Goal: Information Seeking & Learning: Find specific page/section

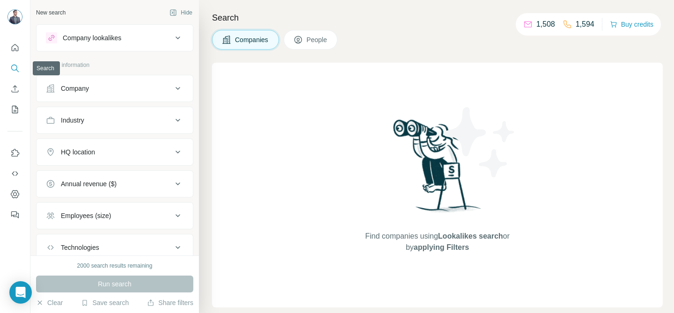
click at [10, 62] on button "Search" at bounding box center [14, 68] width 15 height 17
click at [320, 37] on span "People" at bounding box center [317, 39] width 22 height 9
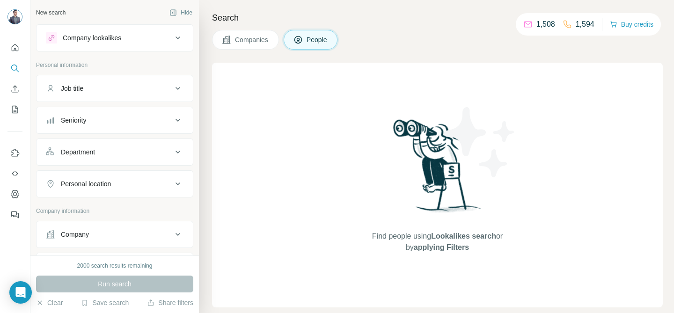
click at [127, 81] on button "Job title" at bounding box center [114, 88] width 156 height 22
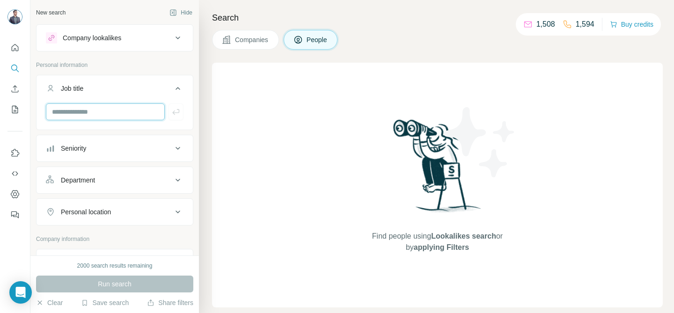
click at [130, 108] on input "text" at bounding box center [105, 111] width 119 height 17
type input "**********"
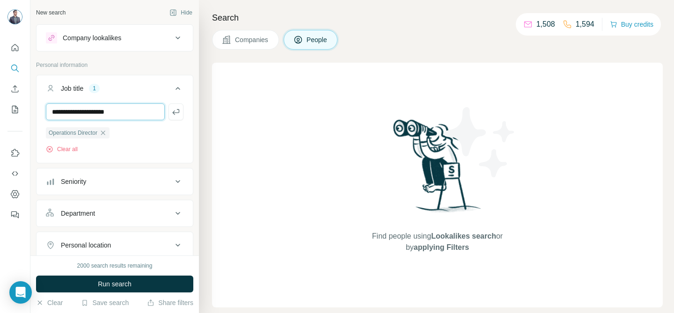
type input "**********"
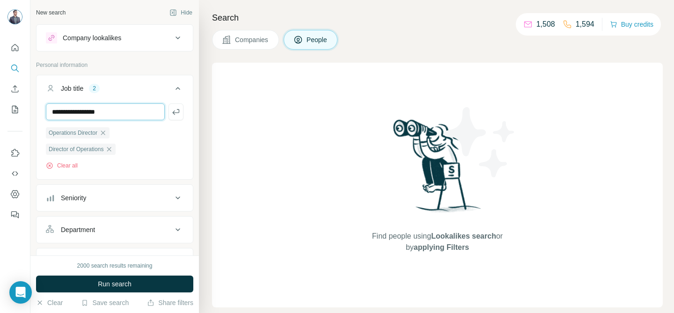
type input "**********"
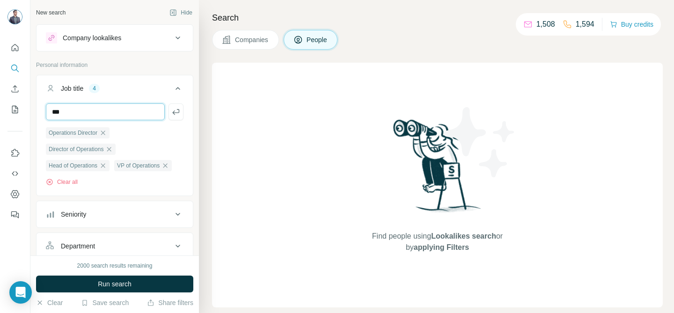
type input "***"
type input "**********"
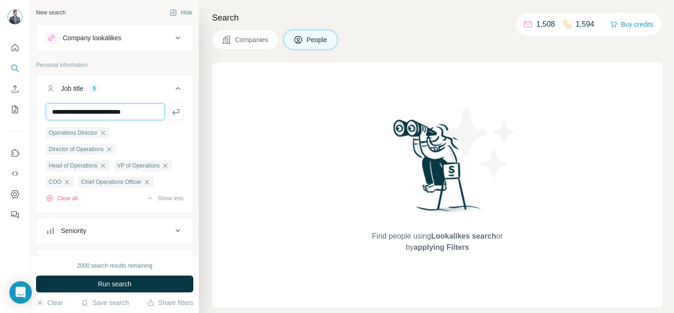
type input "**********"
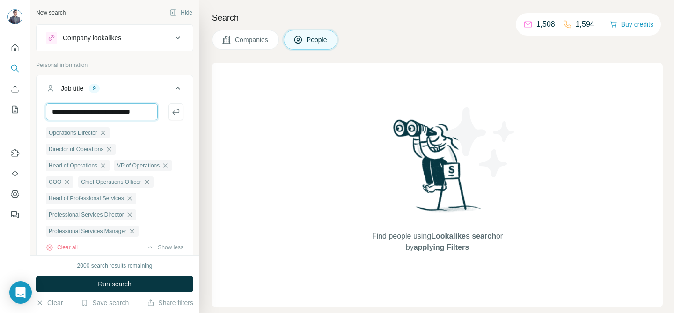
scroll to position [0, 1]
type input "**********"
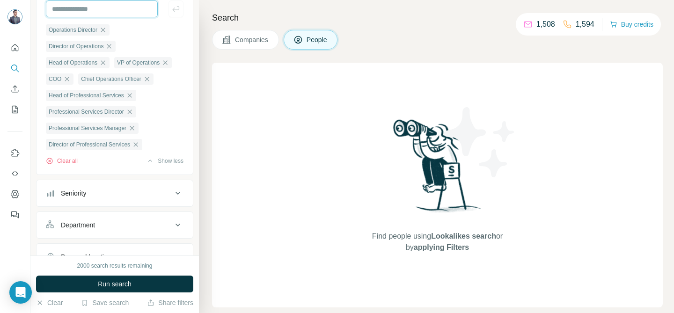
scroll to position [249, 0]
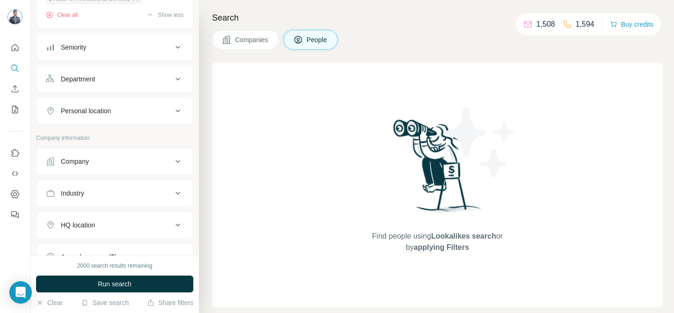
click at [114, 116] on div "Personal location" at bounding box center [109, 110] width 126 height 9
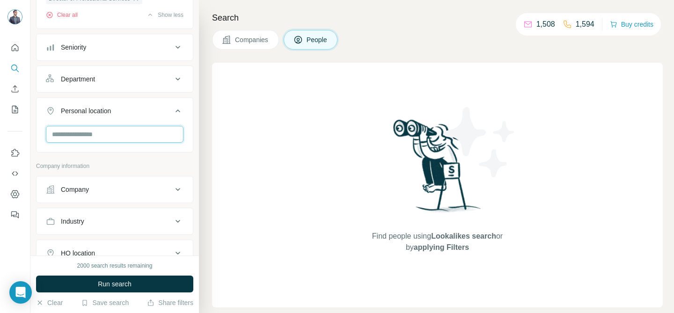
click at [101, 143] on input "text" at bounding box center [115, 134] width 138 height 17
type input "**********"
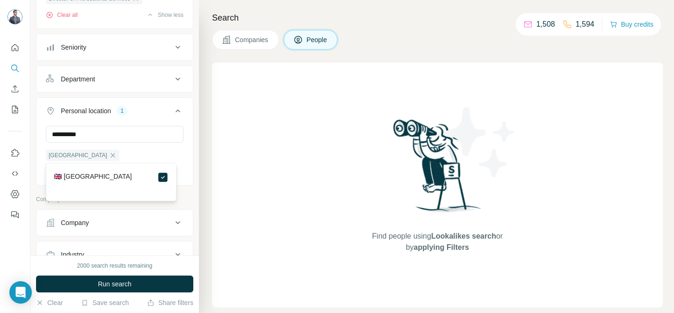
click at [173, 116] on icon at bounding box center [177, 110] width 11 height 11
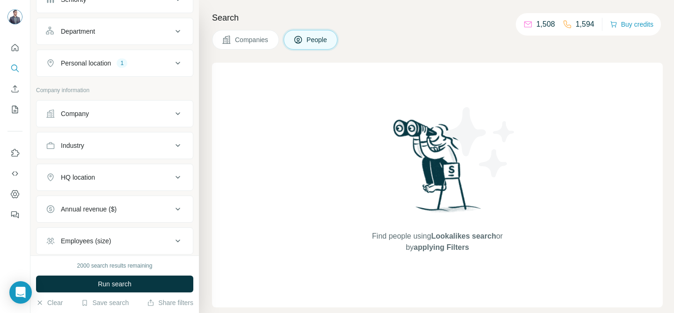
scroll to position [319, 0]
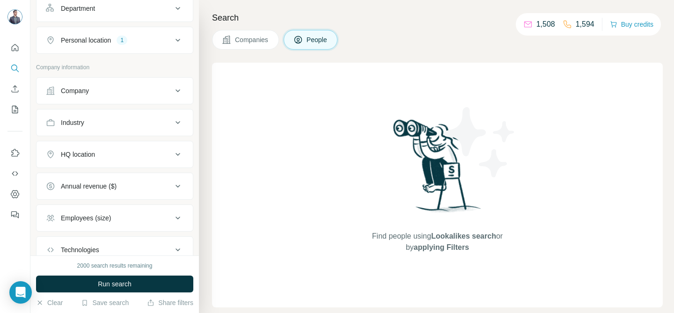
drag, startPoint x: 165, startPoint y: 169, endPoint x: 167, endPoint y: 182, distance: 12.8
click at [172, 160] on icon at bounding box center [177, 154] width 11 height 11
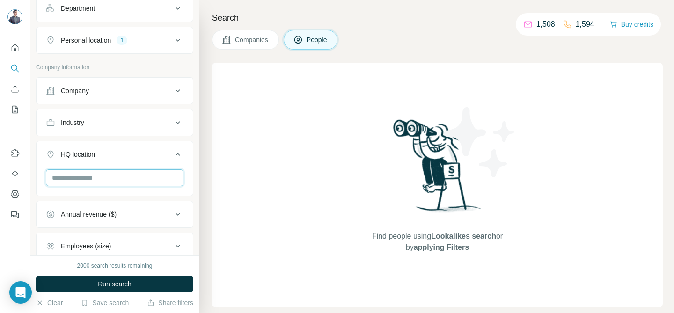
click at [151, 186] on input "text" at bounding box center [115, 177] width 138 height 17
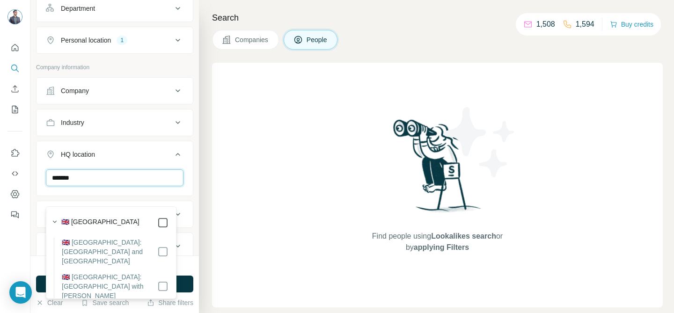
type input "*******"
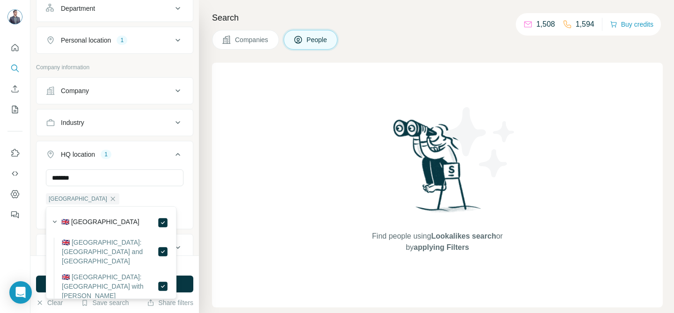
click at [175, 156] on icon at bounding box center [177, 154] width 5 height 3
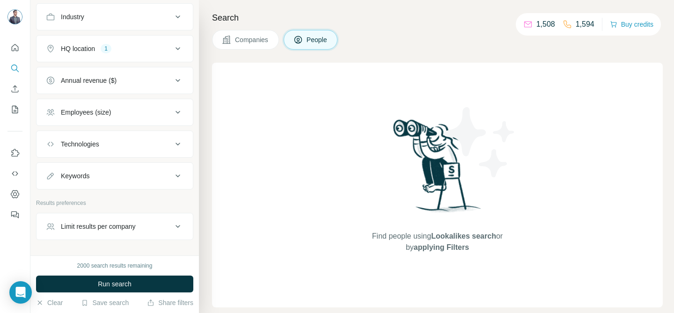
scroll to position [424, 0]
click at [151, 124] on button "Employees (size)" at bounding box center [114, 113] width 156 height 22
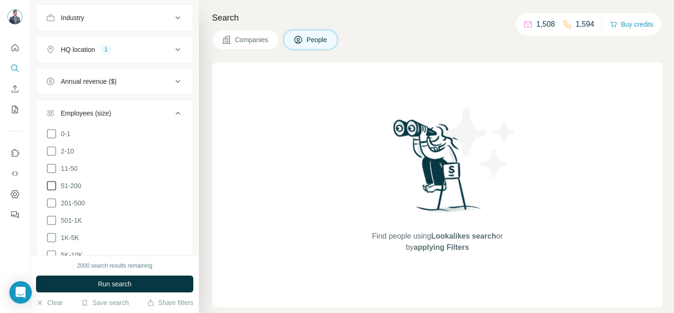
click at [76, 190] on span "51-200" at bounding box center [69, 185] width 24 height 9
click at [75, 208] on span "201-500" at bounding box center [71, 202] width 28 height 9
click at [73, 225] on span "501-1K" at bounding box center [69, 220] width 25 height 9
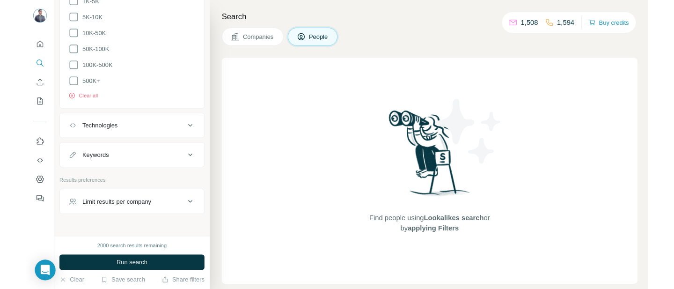
scroll to position [593, 0]
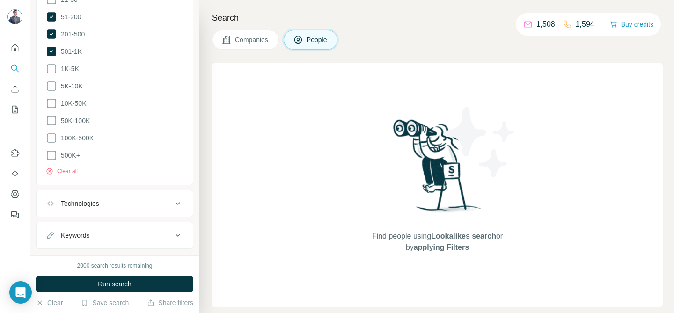
click at [422, 27] on div "Search Companies People Find people using Lookalikes search or by applying Filt…" at bounding box center [436, 156] width 475 height 313
click at [422, 41] on div "Companies People" at bounding box center [437, 40] width 450 height 20
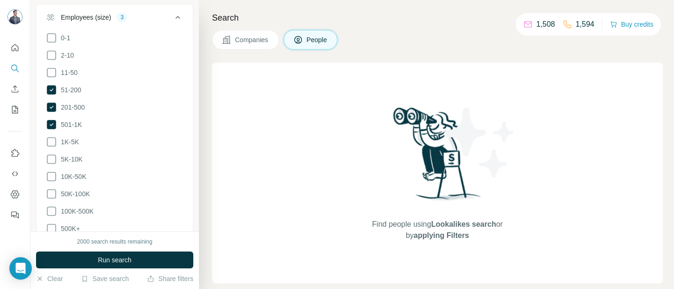
scroll to position [522, 0]
click at [52, 145] on icon at bounding box center [51, 139] width 11 height 11
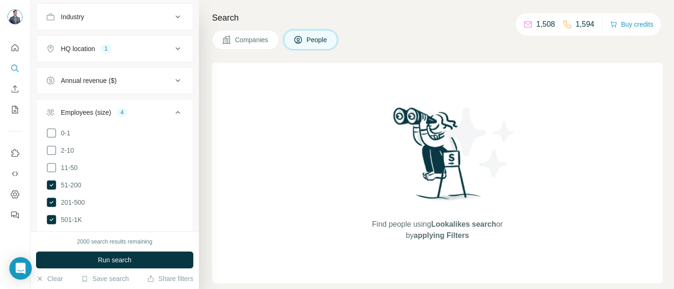
scroll to position [381, 0]
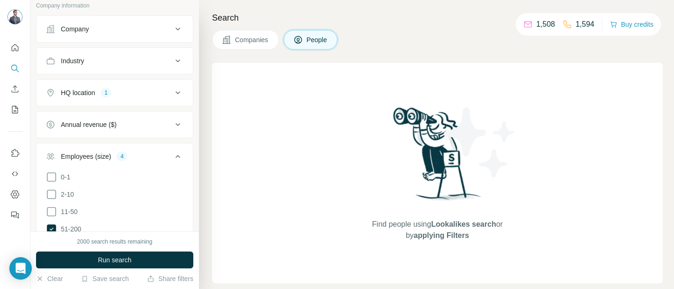
click at [128, 65] on div "Industry" at bounding box center [109, 60] width 126 height 9
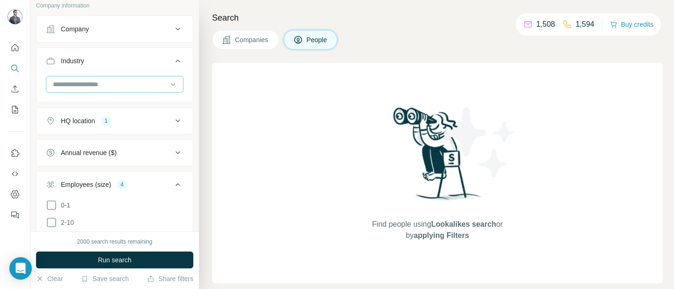
click at [120, 89] on input at bounding box center [110, 84] width 116 height 10
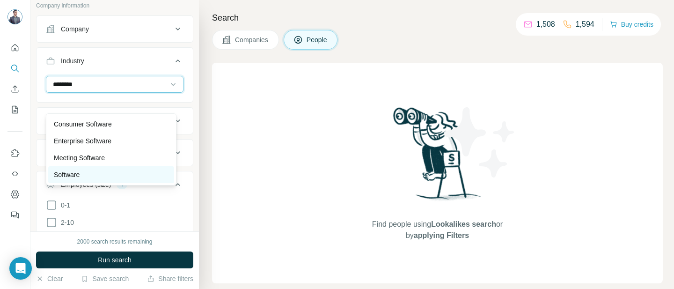
scroll to position [17, 0]
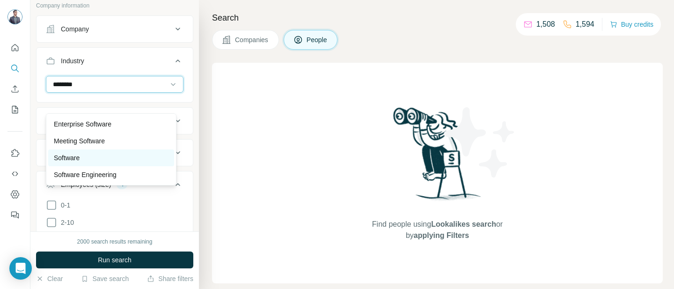
type input "********"
click at [118, 161] on div "Software" at bounding box center [111, 157] width 115 height 9
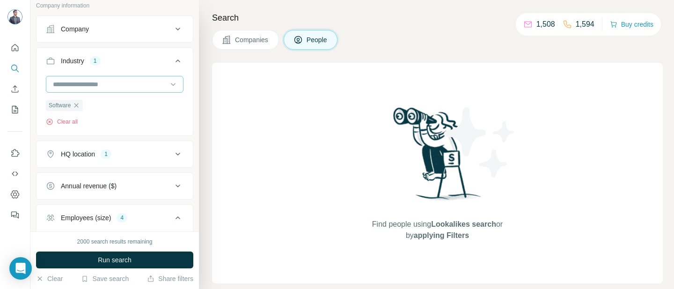
click at [154, 89] on input at bounding box center [110, 84] width 116 height 10
click at [151, 89] on input at bounding box center [110, 84] width 116 height 10
click at [142, 89] on input at bounding box center [110, 84] width 116 height 10
click at [190, 87] on div "New search Hide Company lookalikes Personal information Job title 10 Operations…" at bounding box center [114, 115] width 168 height 231
click at [90, 89] on input at bounding box center [110, 84] width 116 height 10
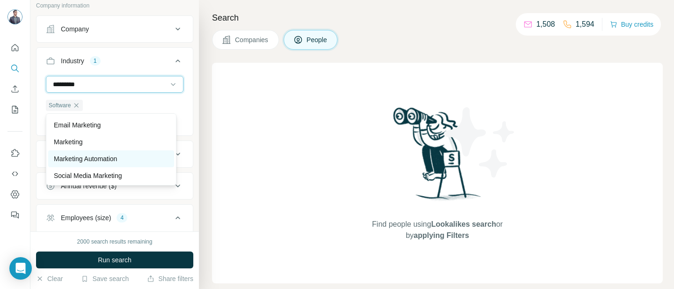
scroll to position [101, 0]
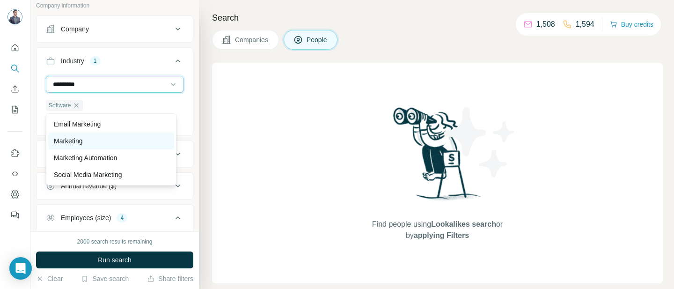
type input "*********"
click at [88, 142] on div "Marketing" at bounding box center [111, 140] width 115 height 9
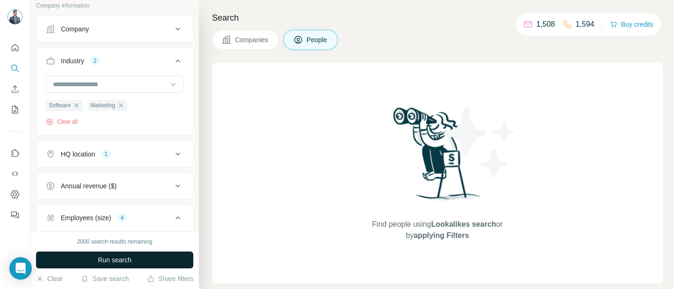
click at [130, 261] on span "Run search" at bounding box center [115, 259] width 34 height 9
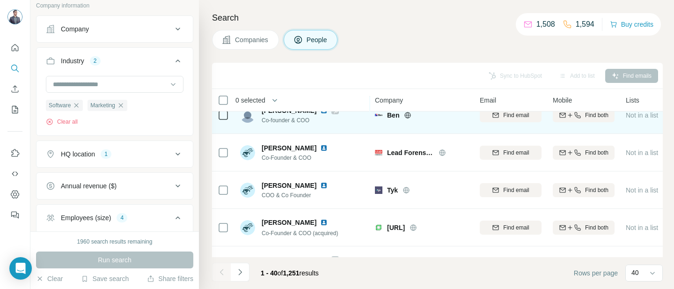
scroll to position [70, 0]
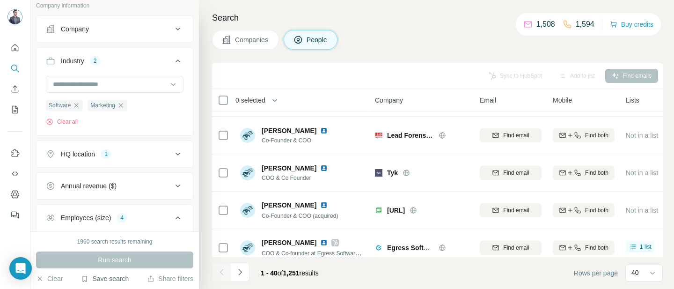
click at [113, 276] on button "Save search" at bounding box center [105, 278] width 48 height 9
click at [351, 60] on div "Search Companies People Sync to HubSpot Add to list Find emails 0 selected Peop…" at bounding box center [436, 144] width 475 height 289
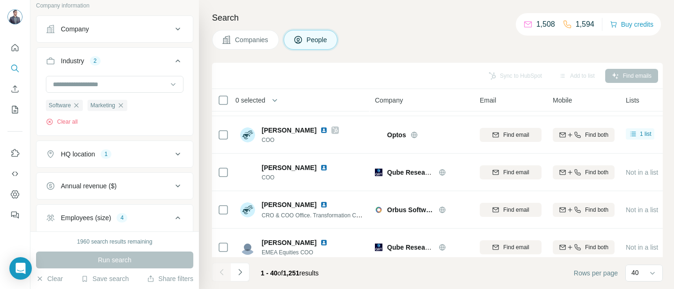
scroll to position [0, 0]
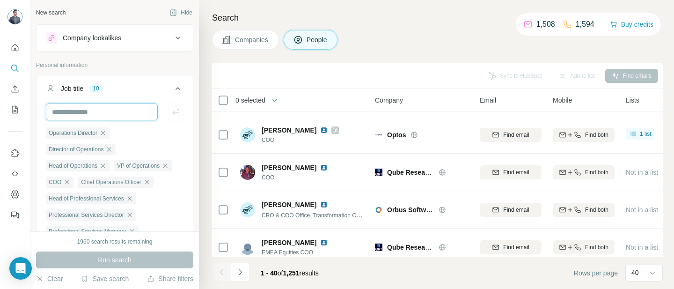
click at [126, 112] on input "text" at bounding box center [102, 111] width 112 height 17
type input "**********"
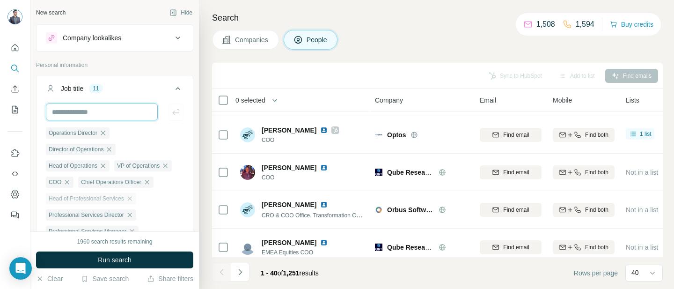
scroll to position [70, 0]
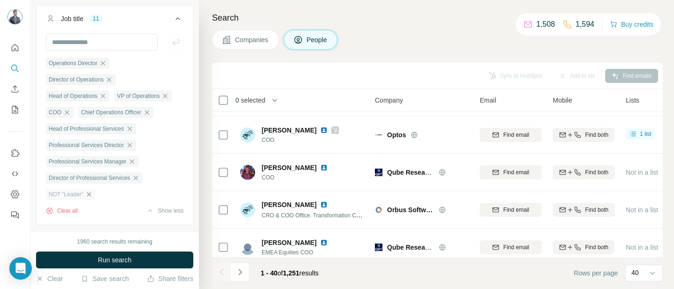
click at [91, 196] on icon "button" at bounding box center [89, 194] width 4 height 4
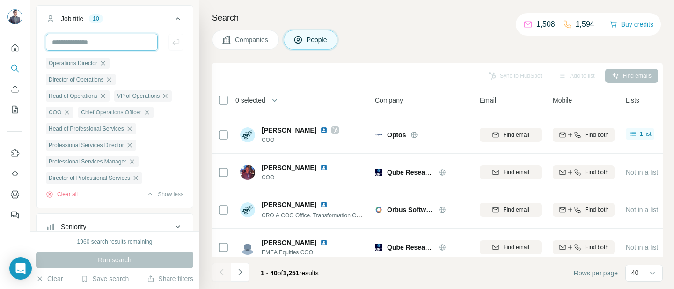
click at [112, 41] on input "text" at bounding box center [102, 42] width 112 height 17
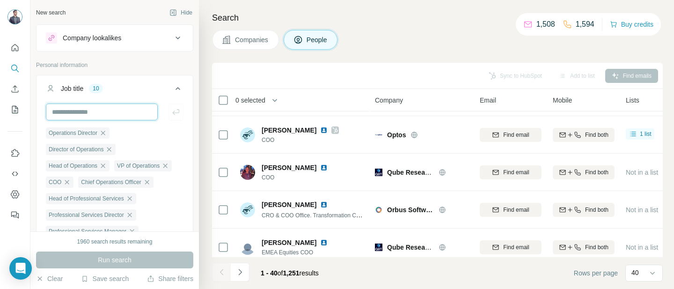
click at [122, 113] on input "text" at bounding box center [102, 111] width 112 height 17
paste input "**********"
type input "**********"
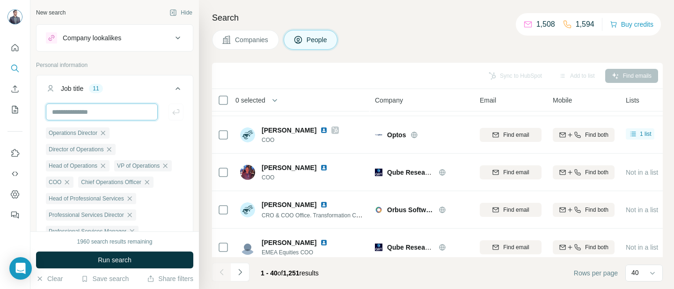
scroll to position [0, 0]
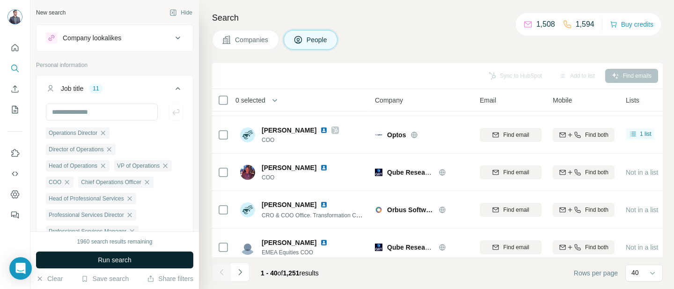
click at [83, 258] on button "Run search" at bounding box center [114, 259] width 157 height 17
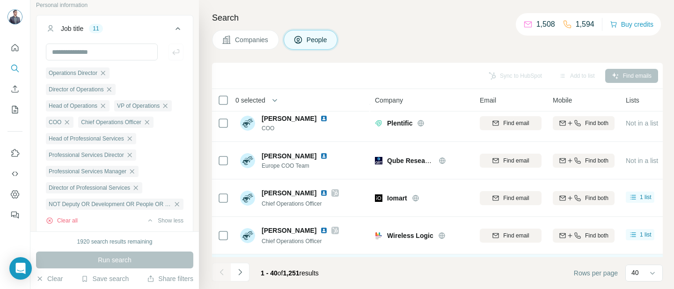
scroll to position [1115, 0]
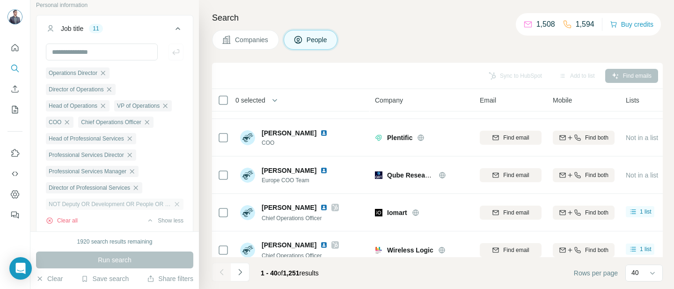
click at [129, 208] on span "NOT Deputy OR Development OR People OR Commercial OR Supervisor OR Manager OR C…" at bounding box center [110, 204] width 123 height 8
click at [96, 54] on input "text" at bounding box center [102, 52] width 112 height 17
paste input "**********"
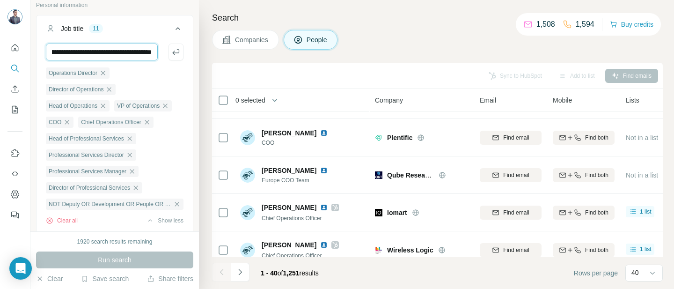
scroll to position [0, 1012]
type input "**********"
click at [173, 208] on icon "button" at bounding box center [176, 203] width 7 height 7
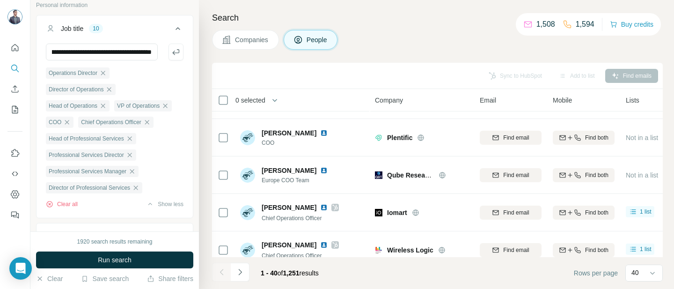
scroll to position [0, 0]
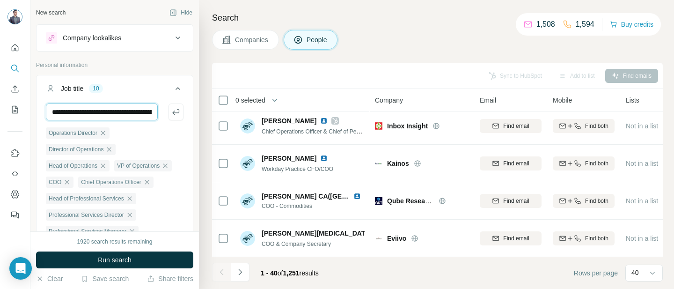
click at [130, 112] on input "**********" at bounding box center [102, 111] width 112 height 17
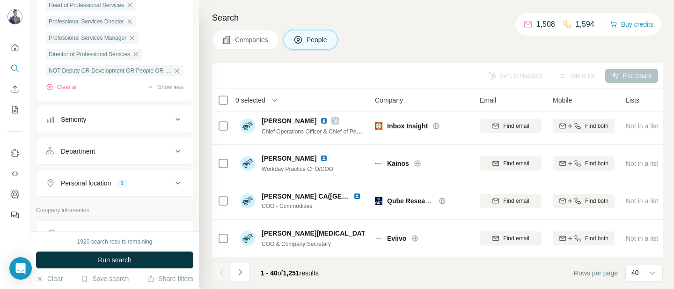
scroll to position [316, 0]
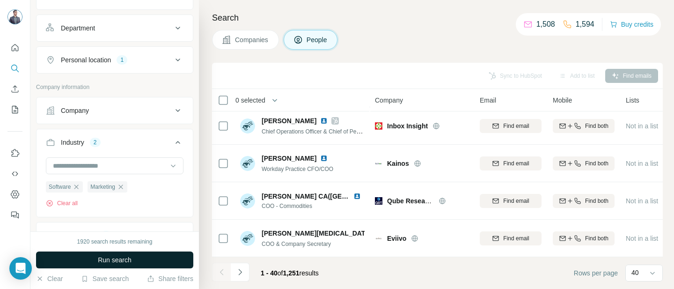
click at [121, 258] on span "Run search" at bounding box center [115, 259] width 34 height 9
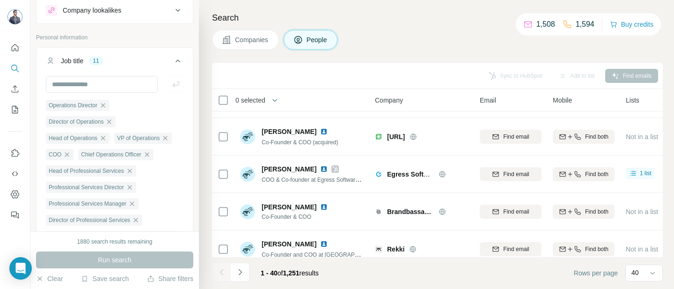
scroll to position [161, 0]
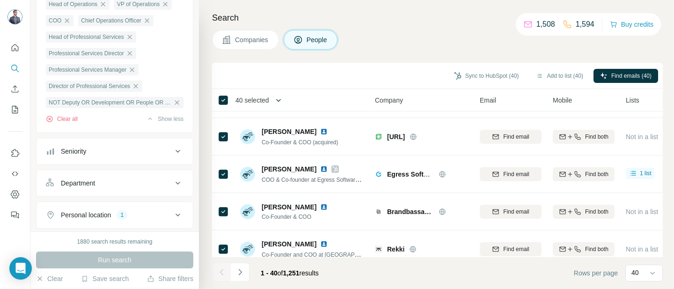
click at [281, 100] on icon "button" at bounding box center [278, 100] width 5 height 3
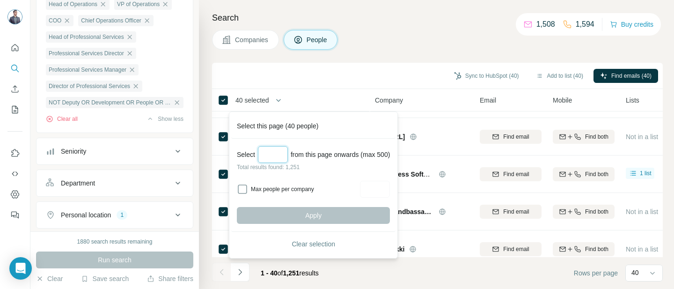
click at [276, 154] on input "Select a number (up to 500)" at bounding box center [273, 154] width 30 height 17
click at [361, 69] on div "Sync to HubSpot (40) Add to list (40) Find emails (40)" at bounding box center [437, 75] width 441 height 16
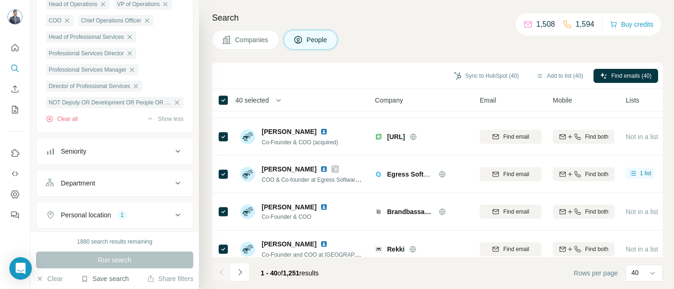
click at [100, 279] on button "Save search" at bounding box center [105, 278] width 48 height 9
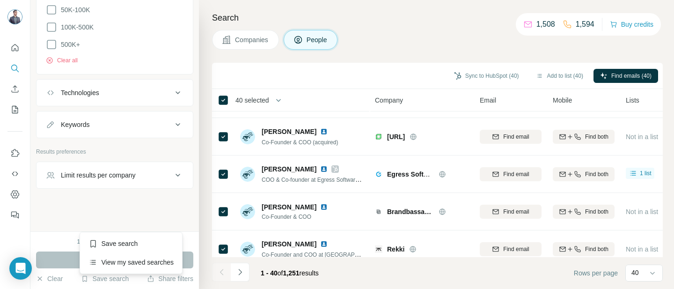
scroll to position [798, 0]
click at [127, 243] on div "Save search" at bounding box center [131, 243] width 99 height 19
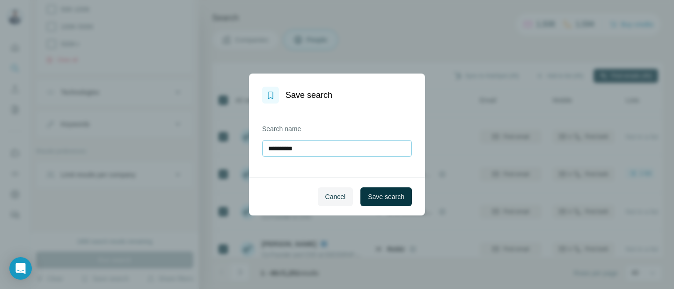
click at [315, 153] on input "**********" at bounding box center [337, 148] width 150 height 17
click at [315, 152] on input "**********" at bounding box center [337, 148] width 150 height 17
type input "**********"
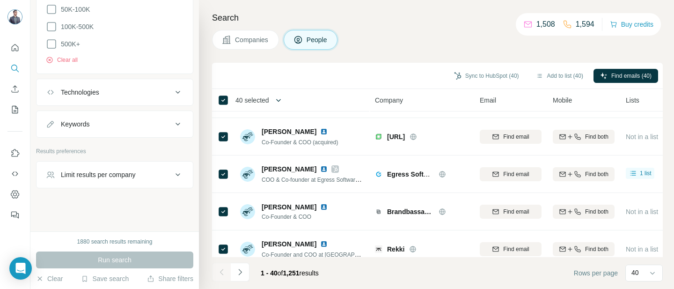
click at [283, 98] on icon "button" at bounding box center [278, 99] width 9 height 9
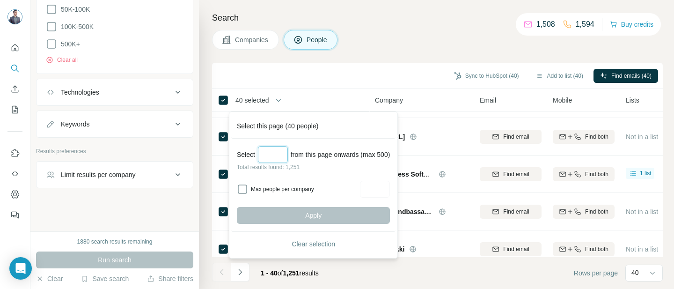
click at [275, 150] on input "Select a number (up to 500)" at bounding box center [273, 154] width 30 height 17
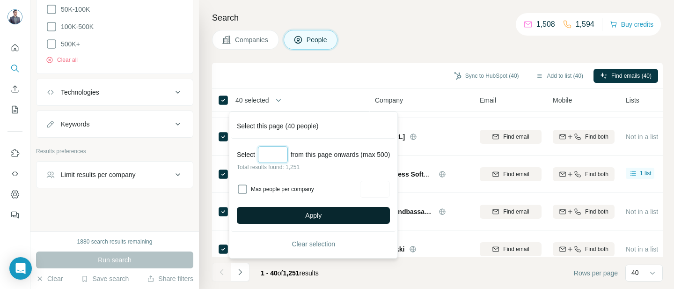
type input "***"
click at [313, 221] on button "Apply" at bounding box center [313, 215] width 153 height 17
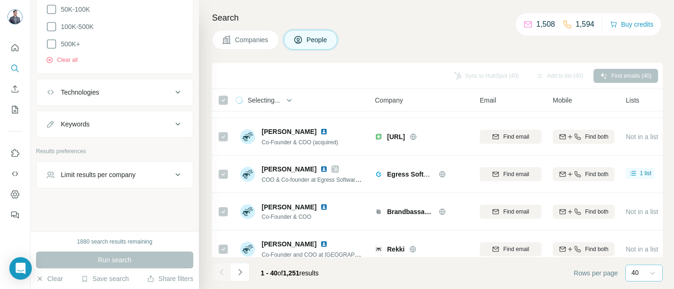
click at [650, 270] on icon at bounding box center [651, 272] width 9 height 9
click at [647, 198] on div "60" at bounding box center [644, 200] width 22 height 9
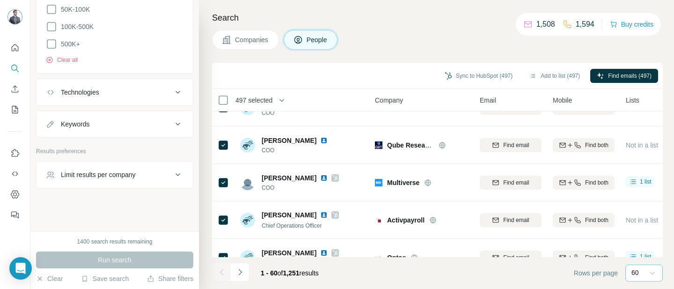
scroll to position [632, 0]
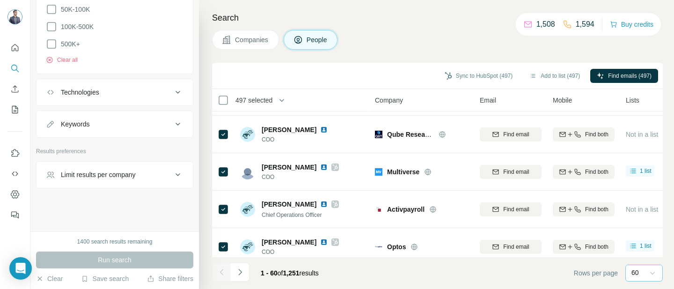
click at [224, 213] on icon at bounding box center [223, 208] width 11 height 11
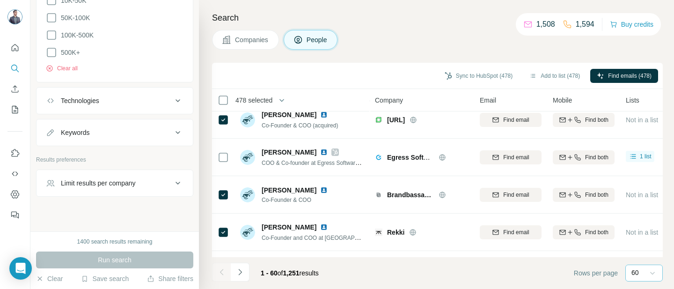
scroll to position [163, 0]
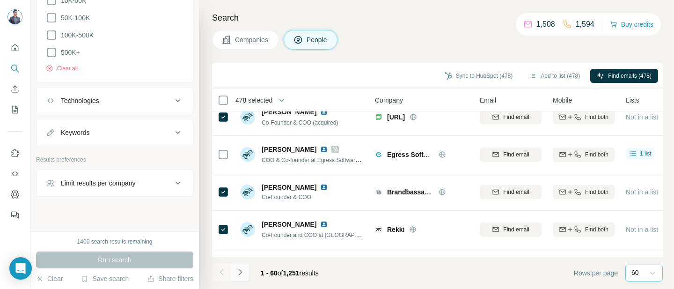
click at [242, 270] on icon "Navigate to next page" at bounding box center [239, 271] width 9 height 9
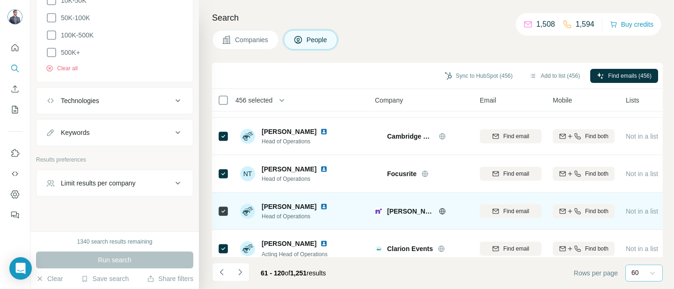
scroll to position [2105, 0]
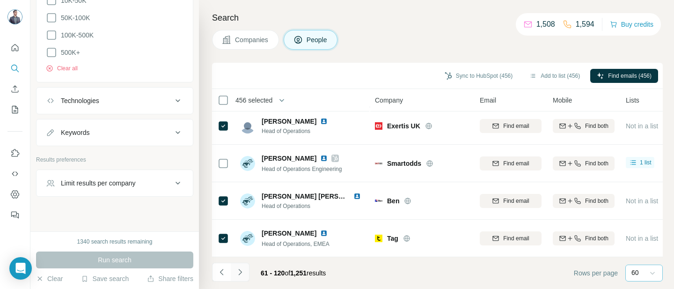
click at [242, 275] on icon "Navigate to next page" at bounding box center [239, 271] width 9 height 9
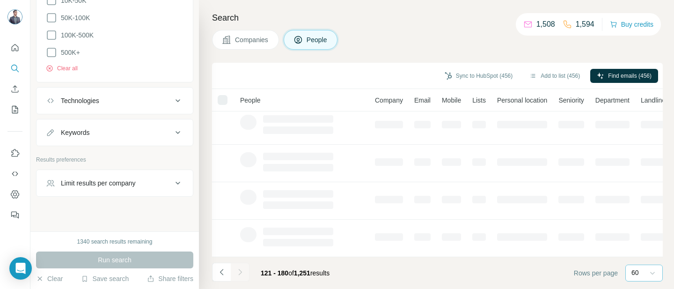
scroll to position [0, 0]
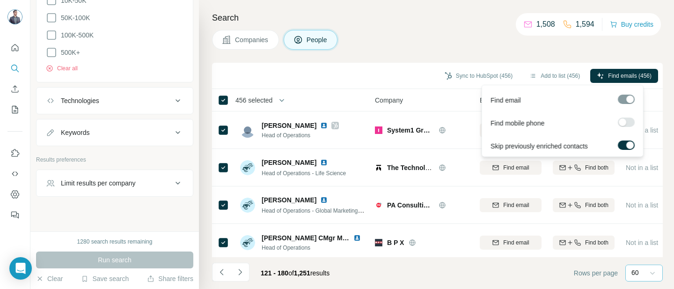
click at [621, 124] on div at bounding box center [621, 121] width 7 height 7
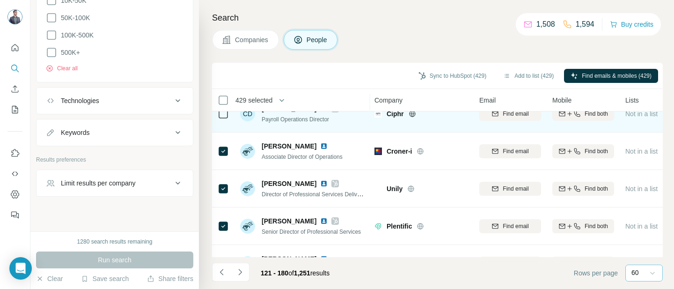
scroll to position [2105, 0]
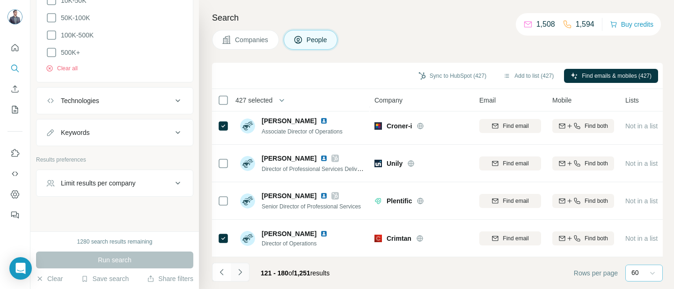
click at [241, 272] on icon "Navigate to next page" at bounding box center [239, 271] width 3 height 6
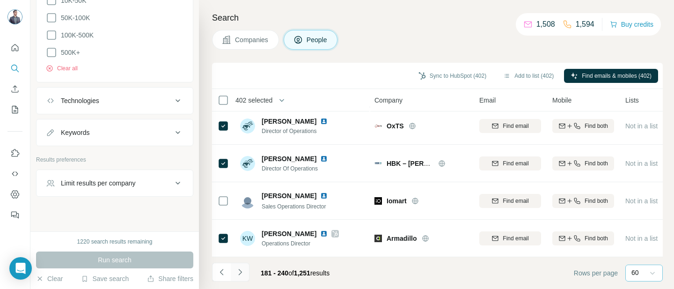
click at [243, 280] on button "Navigate to next page" at bounding box center [240, 271] width 19 height 19
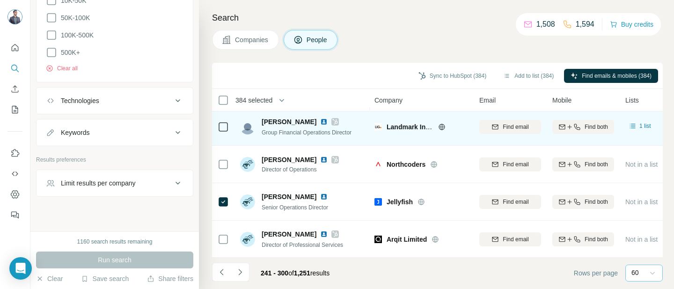
scroll to position [1372, 0]
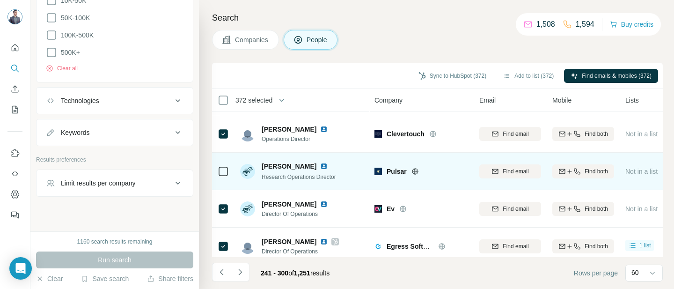
scroll to position [2105, 0]
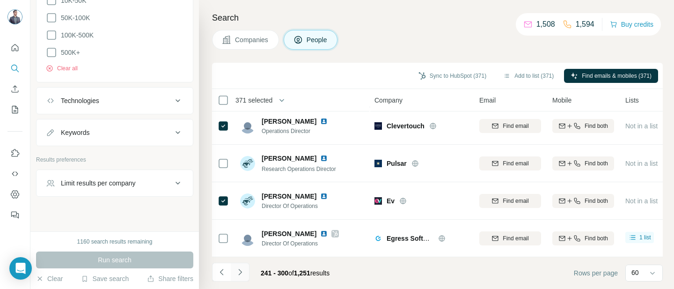
click at [241, 270] on icon "Navigate to next page" at bounding box center [239, 271] width 9 height 9
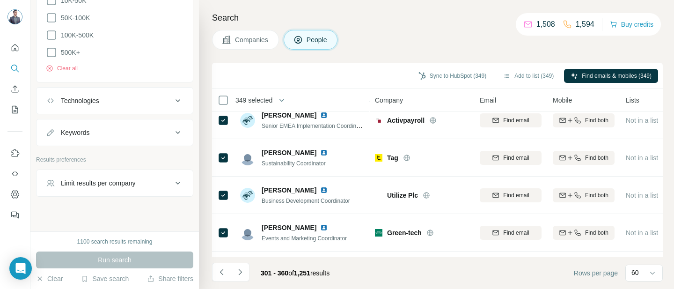
scroll to position [1919, 0]
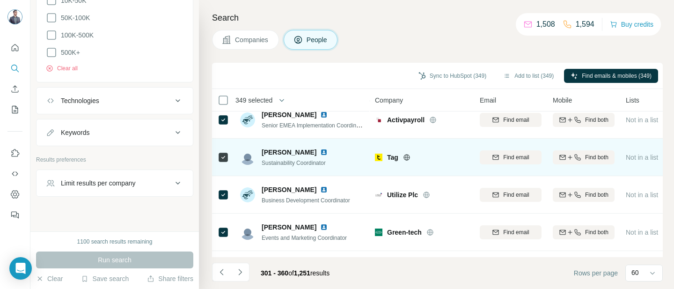
click at [224, 166] on div at bounding box center [223, 157] width 11 height 26
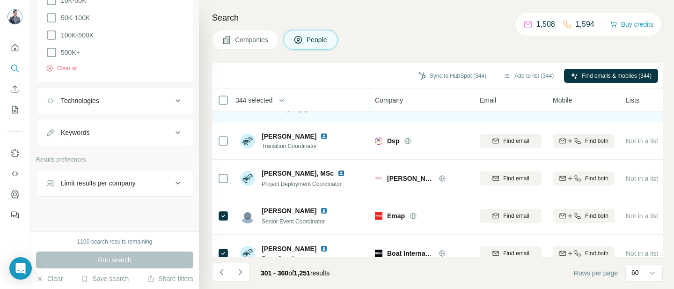
scroll to position [2105, 0]
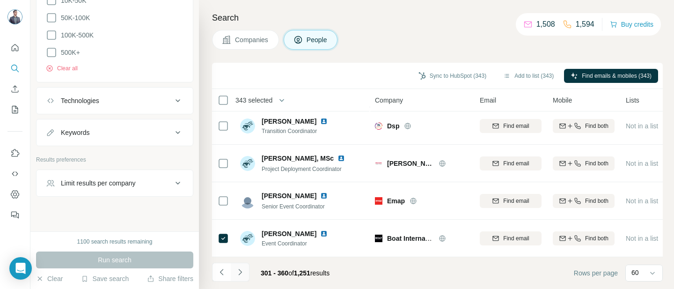
click at [242, 272] on icon "Navigate to next page" at bounding box center [239, 271] width 9 height 9
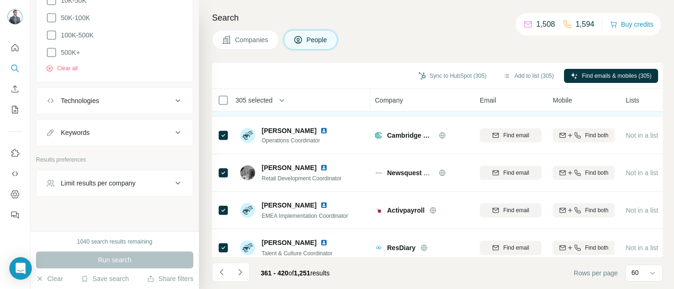
scroll to position [1431, 0]
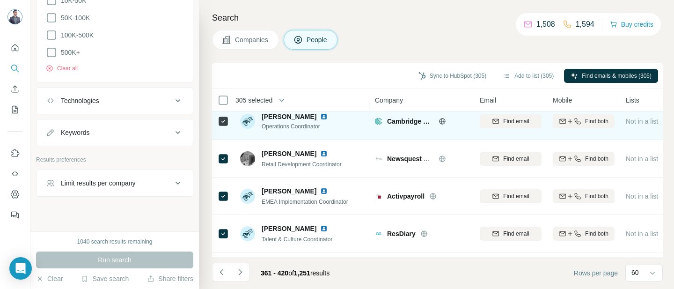
click at [221, 115] on div at bounding box center [223, 121] width 11 height 26
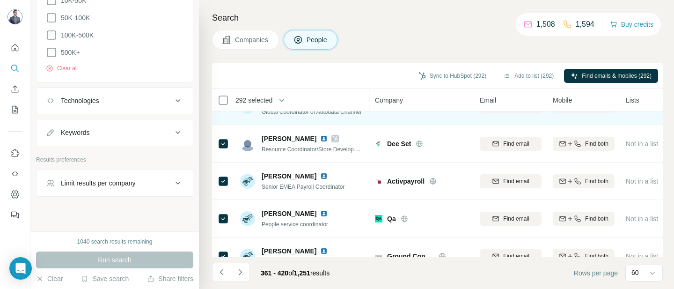
scroll to position [1909, 0]
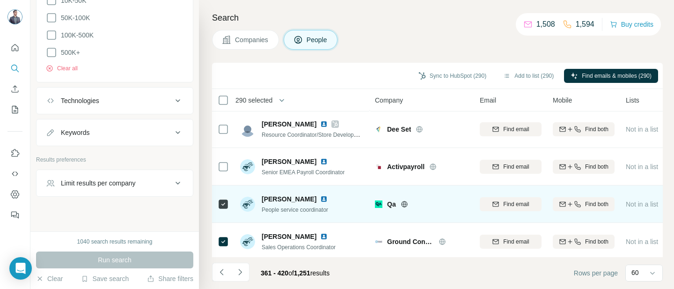
click at [221, 210] on div at bounding box center [223, 204] width 11 height 26
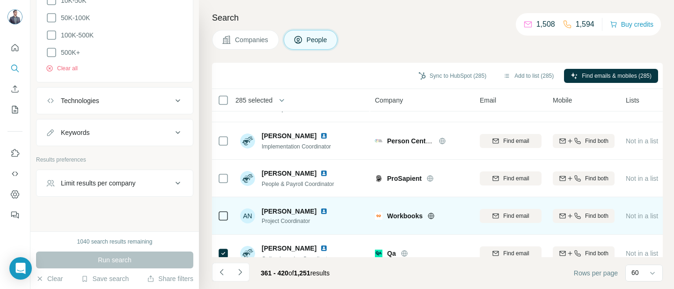
scroll to position [2105, 0]
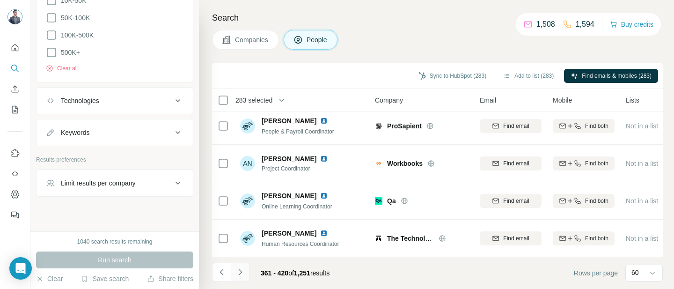
click at [242, 272] on icon "Navigate to next page" at bounding box center [239, 271] width 9 height 9
click at [239, 273] on icon "Navigate to next page" at bounding box center [239, 271] width 3 height 6
click at [242, 273] on icon "Navigate to next page" at bounding box center [239, 271] width 9 height 9
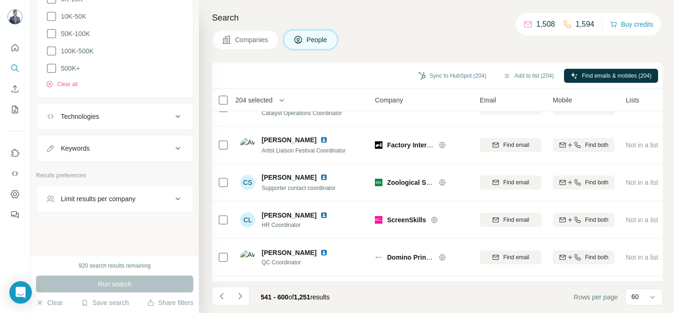
scroll to position [2081, 0]
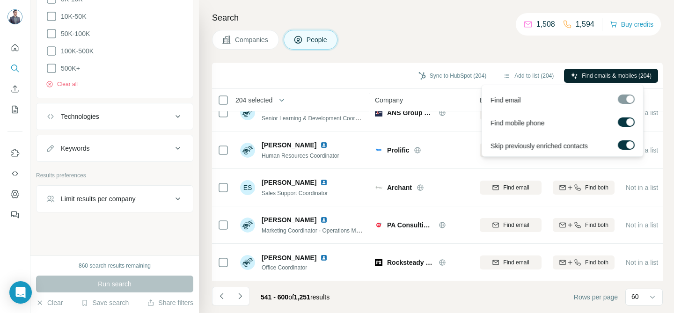
click at [611, 74] on span "Find emails & mobiles (204)" at bounding box center [616, 76] width 70 height 8
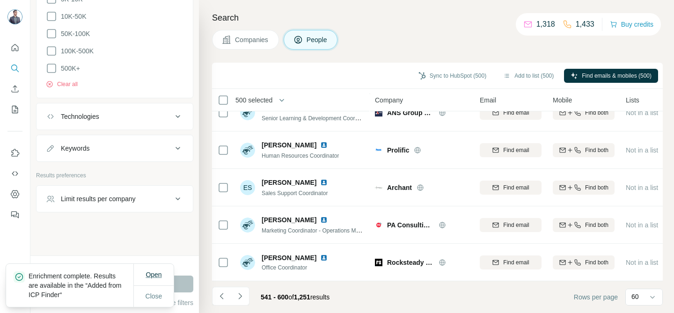
click at [157, 274] on span "Open" at bounding box center [153, 274] width 16 height 7
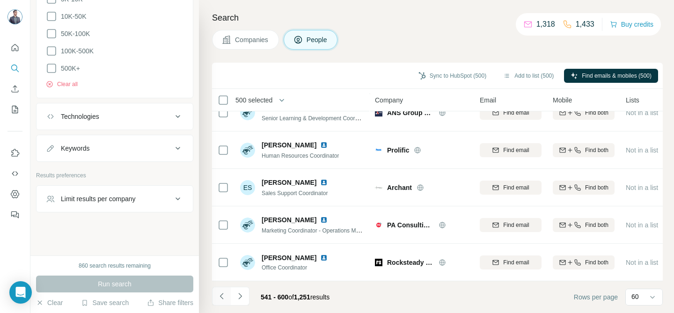
click at [223, 288] on icon "Navigate to previous page" at bounding box center [221, 295] width 9 height 9
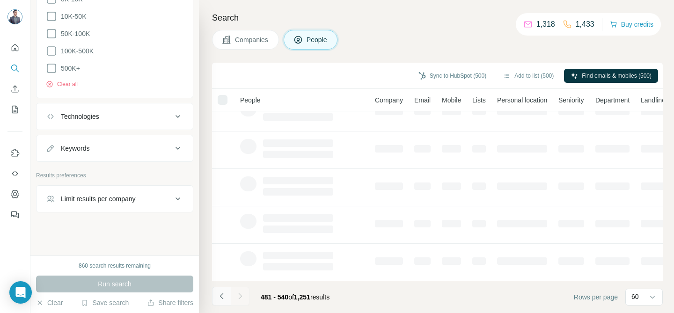
scroll to position [210, 0]
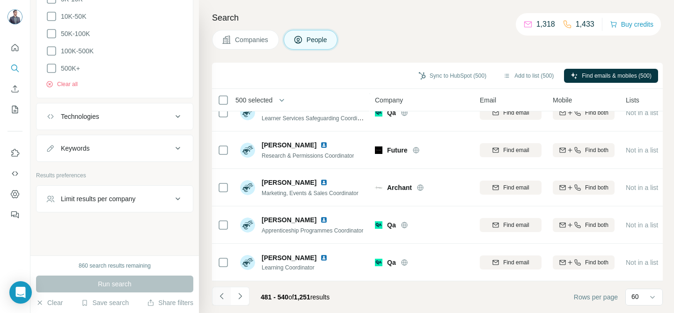
click at [224, 288] on icon "Navigate to previous page" at bounding box center [221, 295] width 9 height 9
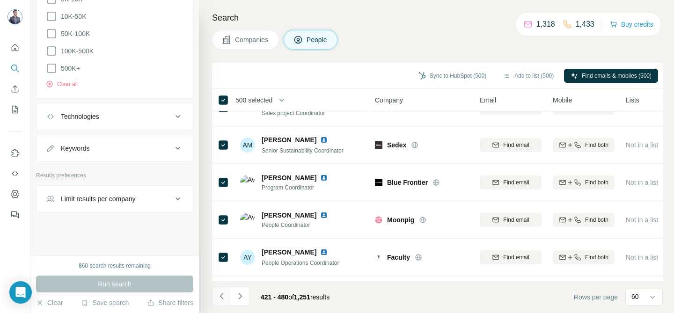
click at [224, 288] on icon "Navigate to previous page" at bounding box center [221, 295] width 9 height 9
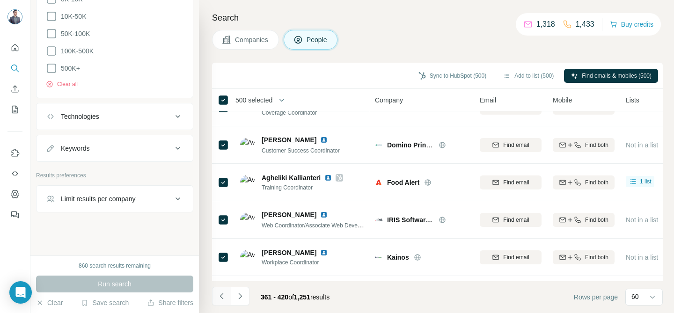
scroll to position [2081, 0]
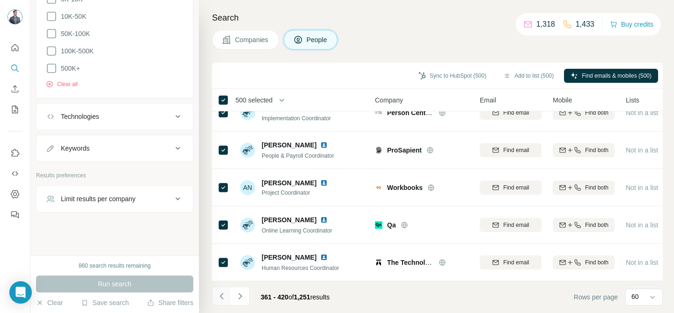
click at [224, 288] on icon "Navigate to previous page" at bounding box center [221, 295] width 9 height 9
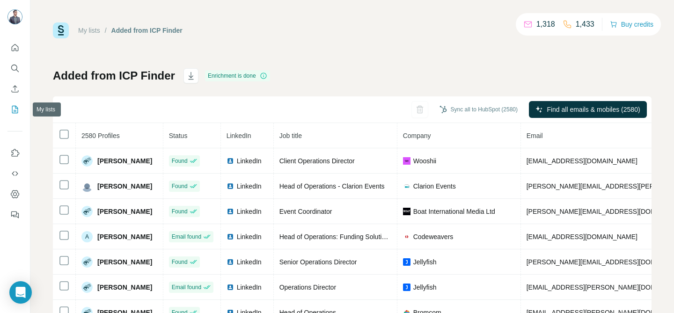
click at [14, 111] on icon "My lists" at bounding box center [16, 109] width 5 height 6
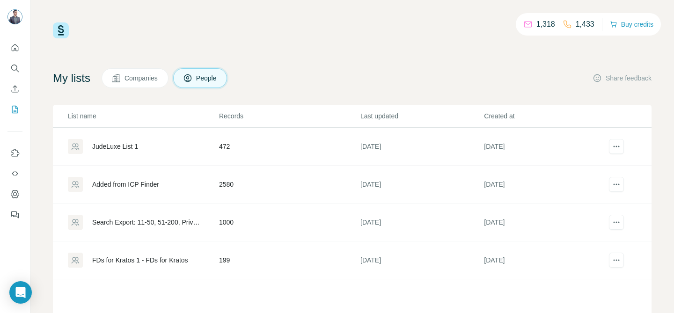
scroll to position [67, 0]
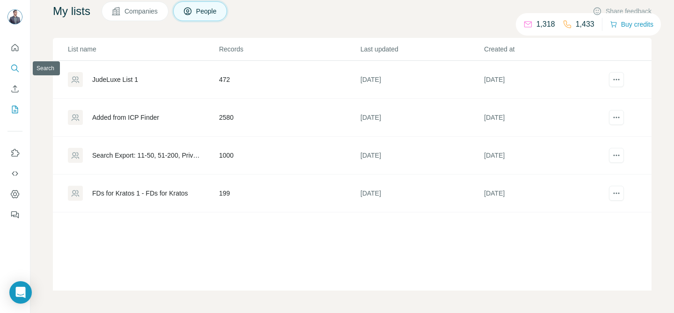
click at [15, 69] on icon "Search" at bounding box center [14, 68] width 9 height 9
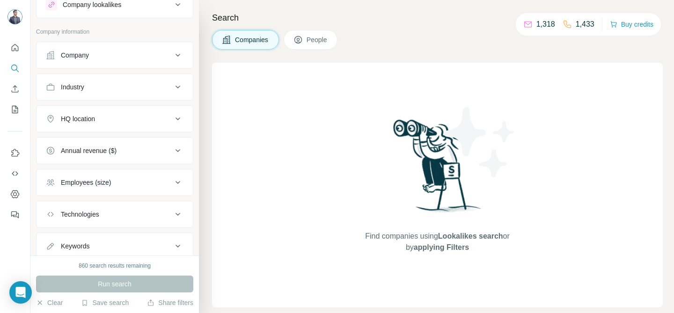
scroll to position [64, 0]
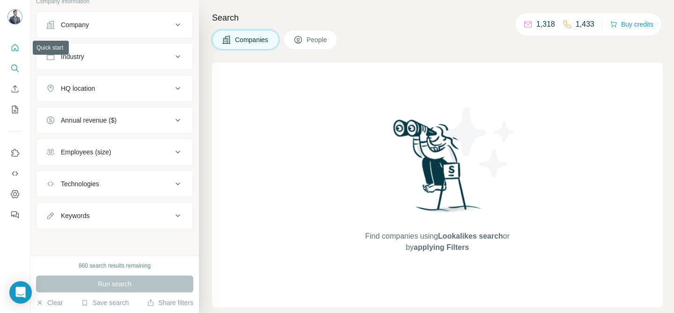
click at [14, 46] on icon "Quick start" at bounding box center [14, 47] width 9 height 9
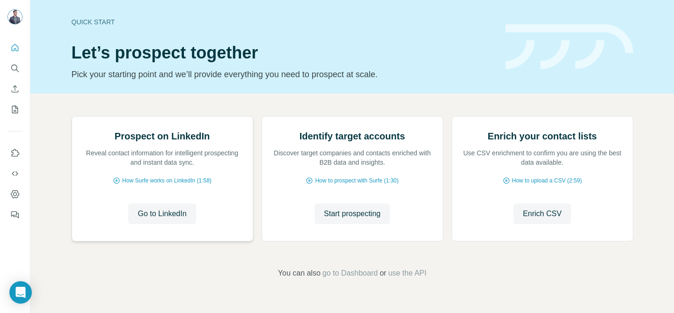
scroll to position [89, 0]
click at [16, 110] on icon "My lists" at bounding box center [14, 109] width 9 height 9
click at [18, 108] on icon "My lists" at bounding box center [14, 109] width 9 height 9
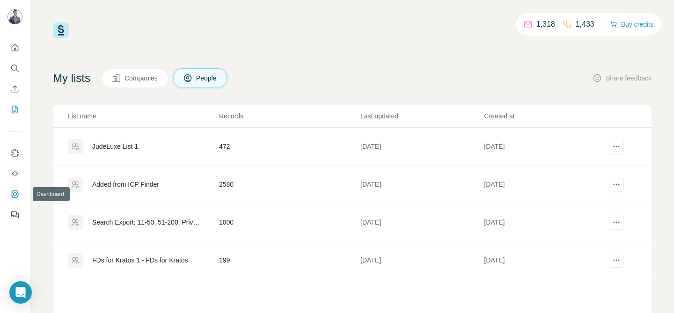
click at [15, 195] on icon "Dashboard" at bounding box center [14, 193] width 9 height 9
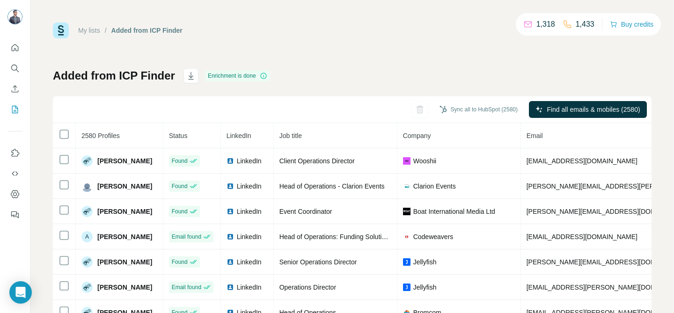
click at [263, 75] on icon at bounding box center [263, 75] width 7 height 7
click at [192, 78] on icon "button" at bounding box center [190, 75] width 9 height 9
click at [10, 116] on button "My lists" at bounding box center [14, 109] width 15 height 17
